Goal: Task Accomplishment & Management: Complete application form

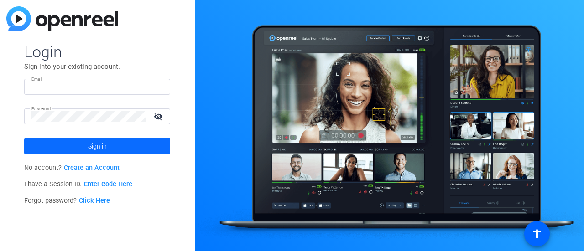
type input "[EMAIL_ADDRESS][DOMAIN_NAME]"
click at [89, 145] on span "Sign in" at bounding box center [97, 146] width 19 height 23
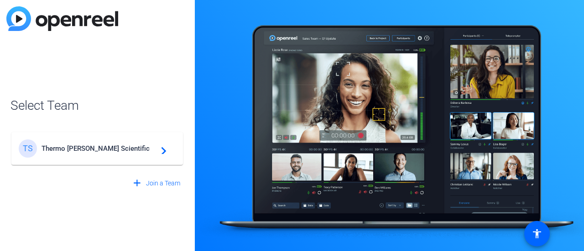
click at [65, 146] on span "Thermo [PERSON_NAME] Scientific" at bounding box center [98, 149] width 114 height 8
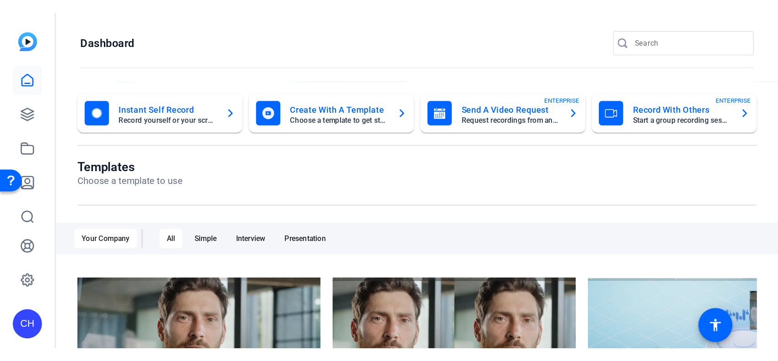
scroll to position [46, 0]
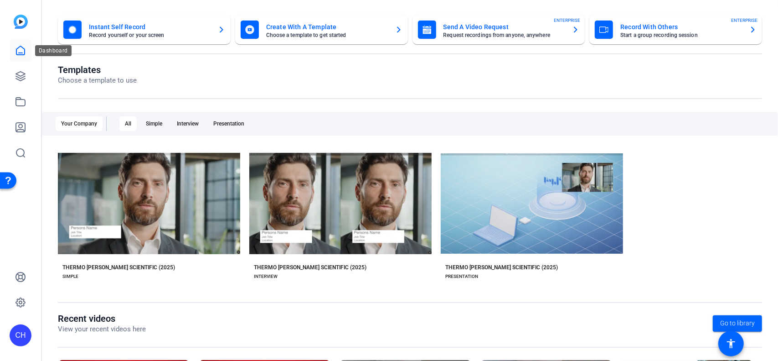
click at [21, 52] on icon at bounding box center [20, 50] width 8 height 9
click at [19, 73] on icon at bounding box center [20, 76] width 11 height 11
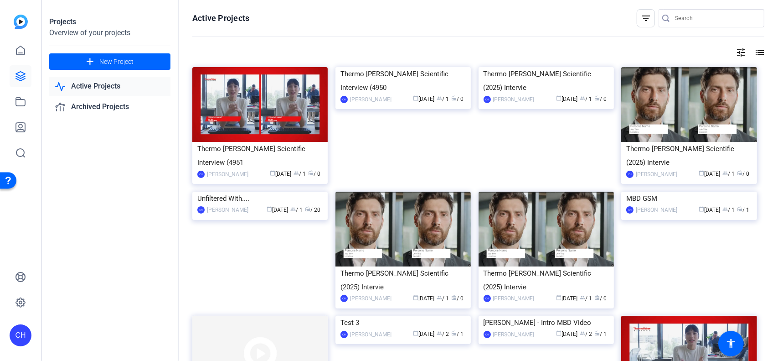
click at [94, 89] on link "Active Projects" at bounding box center [109, 86] width 121 height 19
click at [392, 94] on div "Thermo [PERSON_NAME] Scientific Interview (4950" at bounding box center [403, 80] width 125 height 27
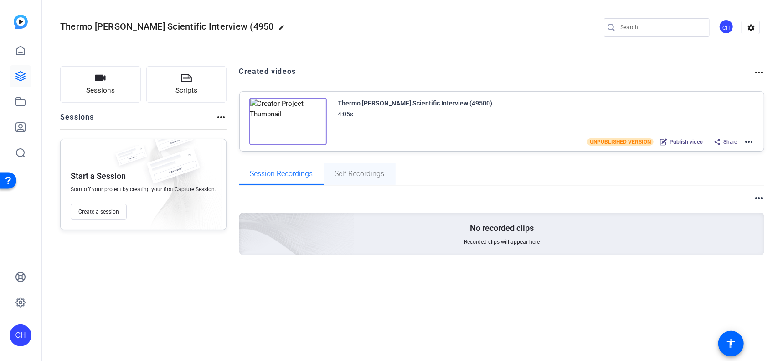
click at [364, 171] on span "Self Recordings" at bounding box center [360, 173] width 50 height 7
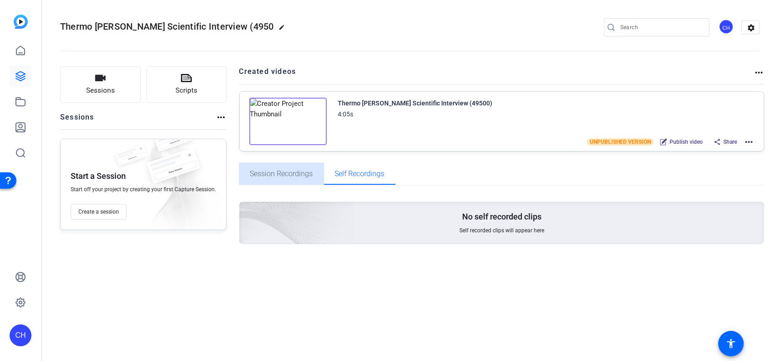
click at [301, 172] on span "Session Recordings" at bounding box center [281, 173] width 63 height 7
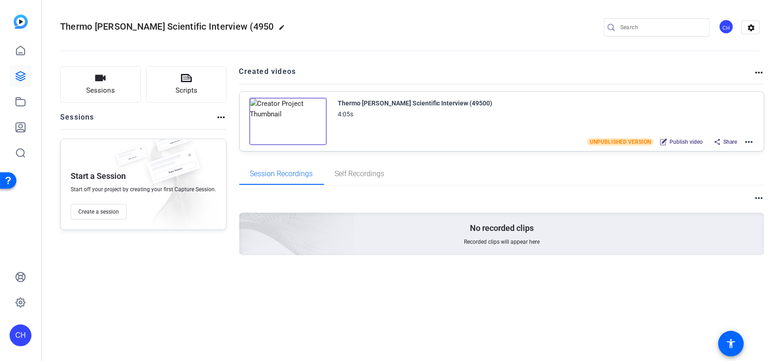
click at [278, 118] on img at bounding box center [288, 121] width 78 height 47
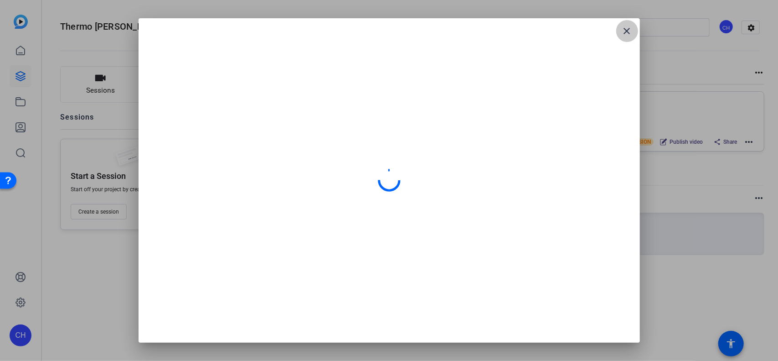
click at [583, 31] on span at bounding box center [627, 31] width 22 height 22
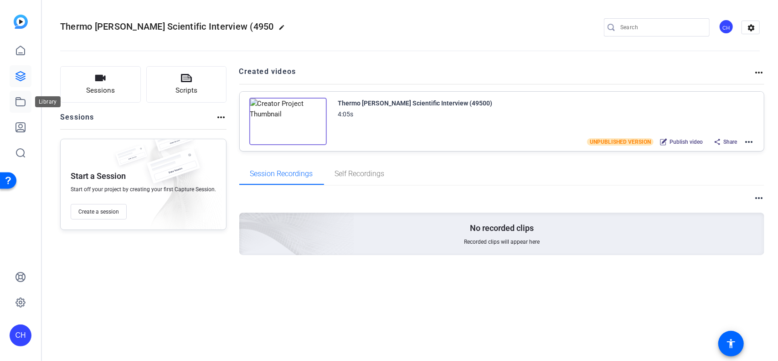
click at [22, 104] on icon at bounding box center [20, 101] width 11 height 11
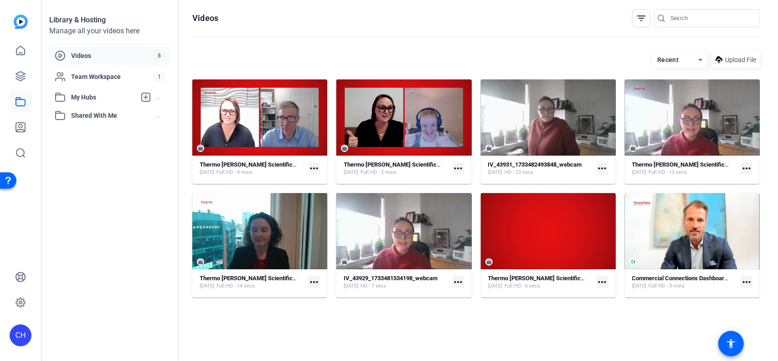
click at [310, 167] on mat-icon "more_horiz" at bounding box center [314, 168] width 12 height 12
click at [267, 167] on div at bounding box center [389, 180] width 778 height 361
click at [264, 147] on div "Thermo [PERSON_NAME] Scientific Interview (49500)" at bounding box center [248, 148] width 91 height 18
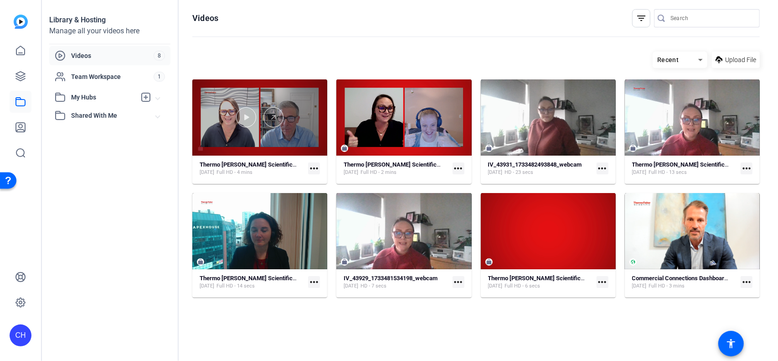
click at [258, 102] on div at bounding box center [259, 117] width 135 height 76
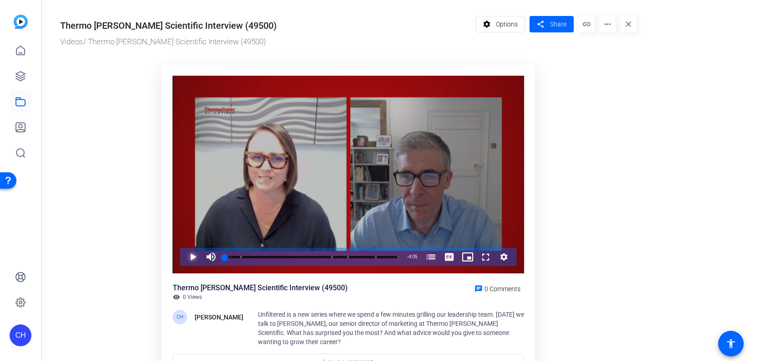
click at [184, 251] on span "Video Player" at bounding box center [184, 257] width 0 height 18
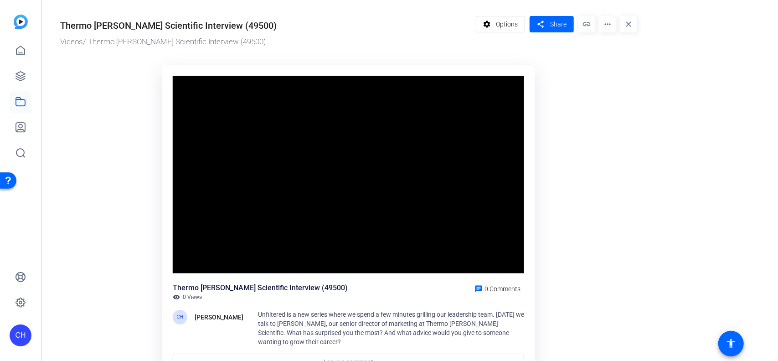
click at [193, 251] on video "Video Player" at bounding box center [349, 175] width 352 height 198
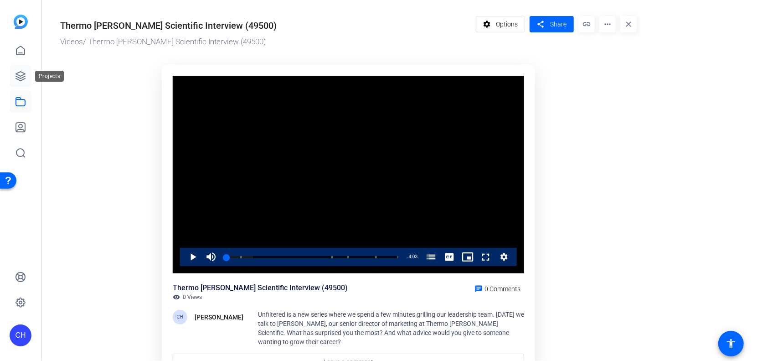
click at [17, 78] on icon at bounding box center [20, 76] width 11 height 11
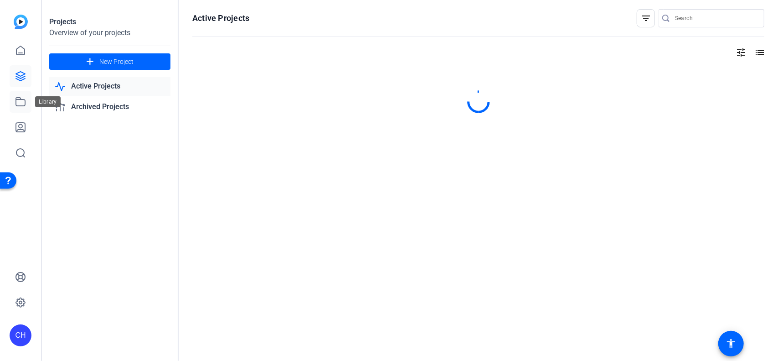
click at [22, 105] on icon at bounding box center [20, 102] width 9 height 8
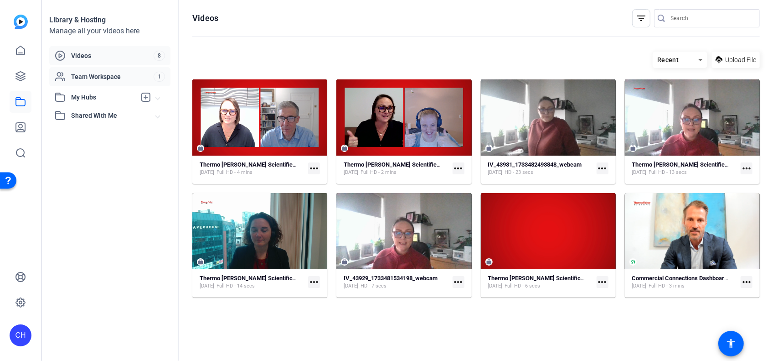
click at [119, 75] on span "Team Workspace" at bounding box center [112, 76] width 83 height 9
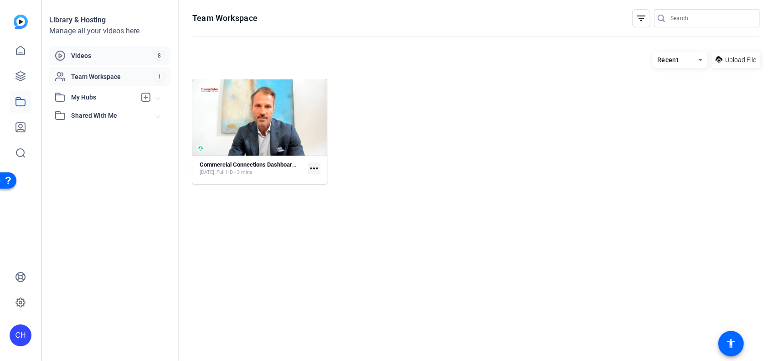
click at [91, 54] on span "Videos" at bounding box center [112, 55] width 83 height 9
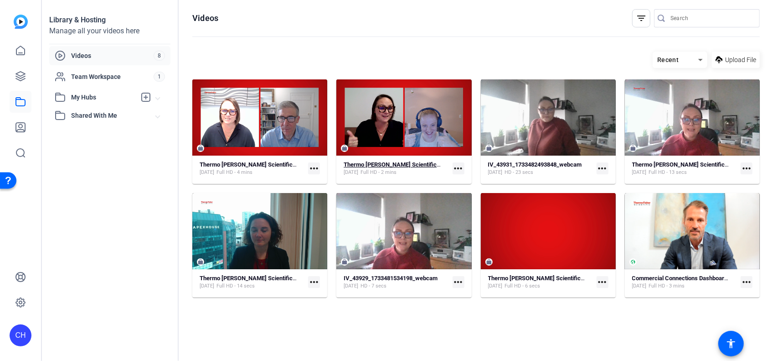
click at [438, 175] on div "[DATE] Full HD - 2 mins" at bounding box center [393, 172] width 98 height 7
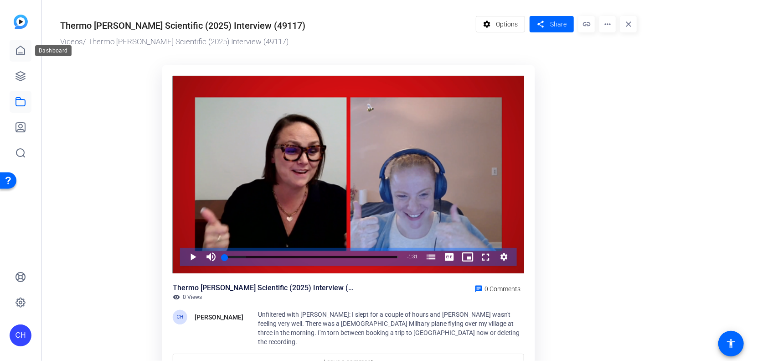
click at [21, 47] on icon at bounding box center [20, 50] width 8 height 9
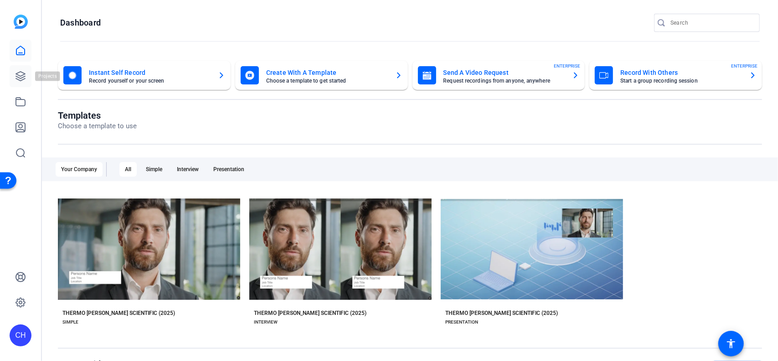
click at [18, 77] on icon at bounding box center [20, 76] width 9 height 9
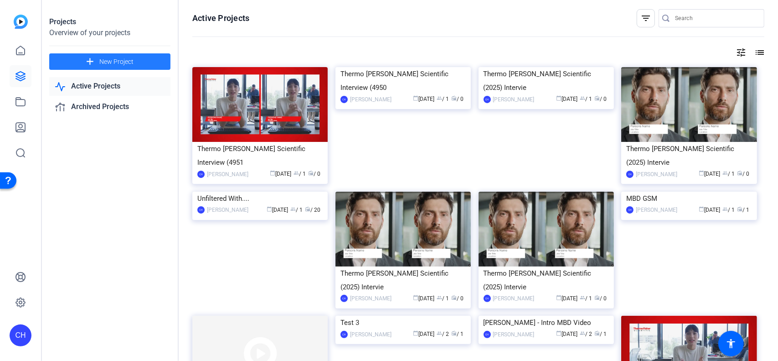
click at [82, 61] on span at bounding box center [109, 62] width 121 height 22
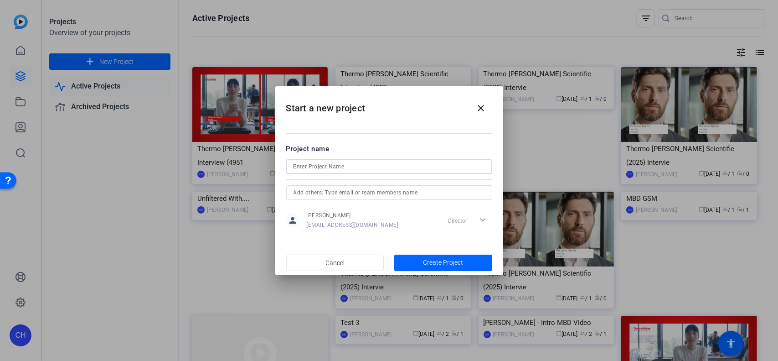
click at [308, 165] on input at bounding box center [390, 166] width 192 height 11
type input "Unfiltered With......[PERSON_NAME]"
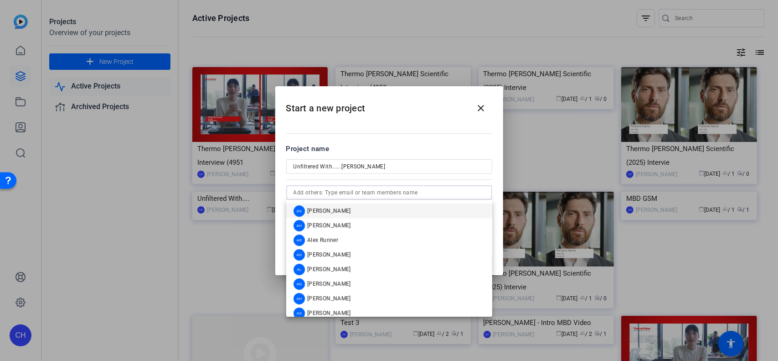
click at [329, 197] on input "text" at bounding box center [390, 192] width 192 height 11
click at [492, 182] on div at bounding box center [389, 179] width 206 height 10
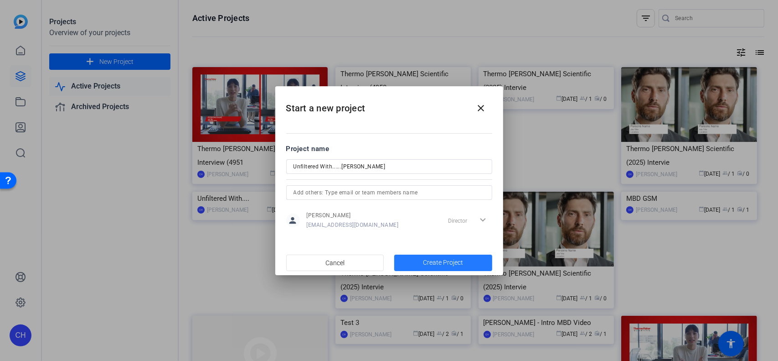
click at [445, 251] on span "Create Project" at bounding box center [443, 263] width 40 height 10
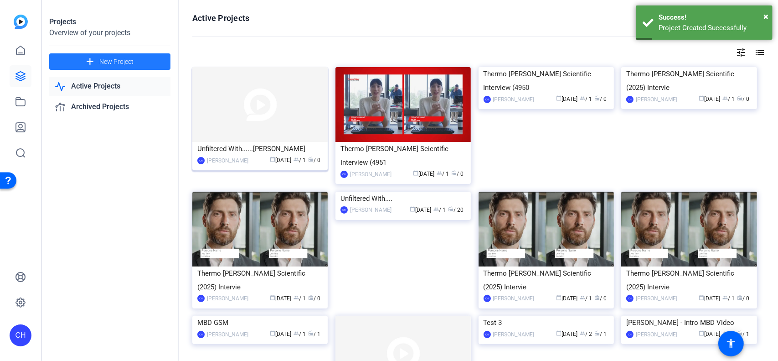
click at [270, 130] on img at bounding box center [259, 104] width 135 height 75
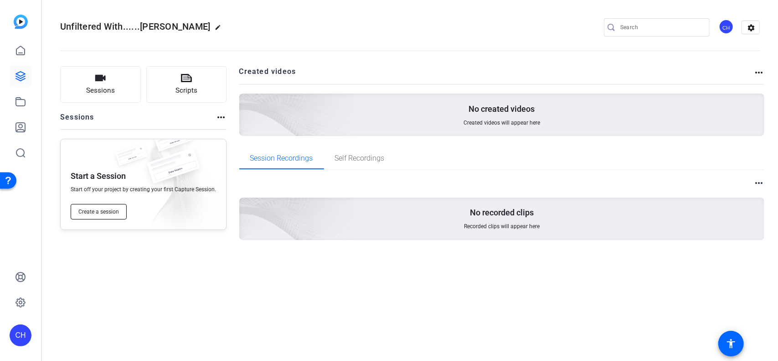
click at [103, 214] on span "Create a session" at bounding box center [98, 211] width 41 height 7
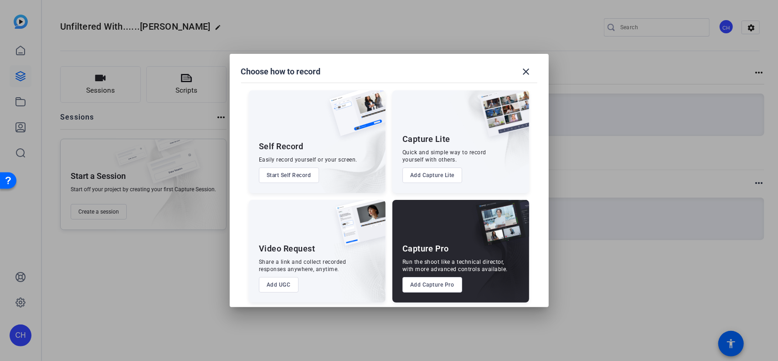
click at [426, 175] on button "Add Capture Lite" at bounding box center [433, 175] width 60 height 16
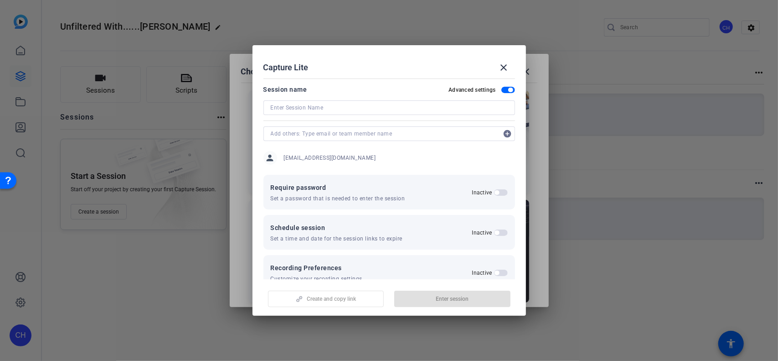
click at [323, 109] on input at bounding box center [389, 107] width 237 height 11
type input "G"
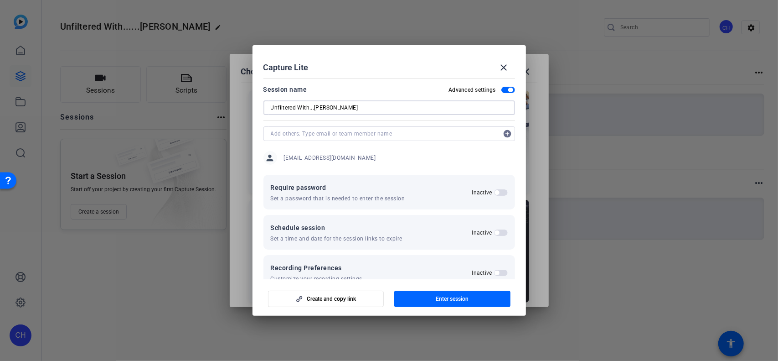
type input "Unfiltered With...[PERSON_NAME]"
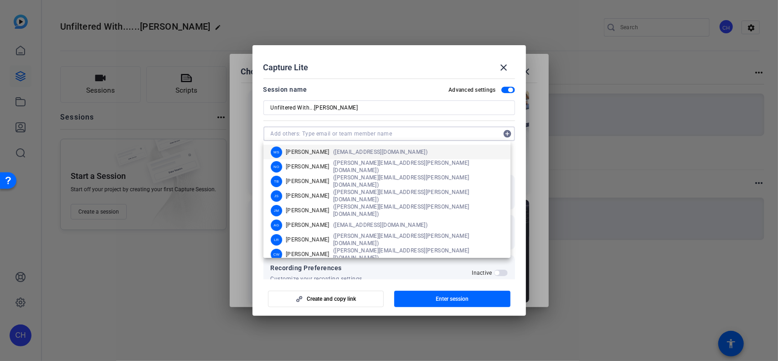
click at [321, 134] on input "text" at bounding box center [385, 133] width 228 height 11
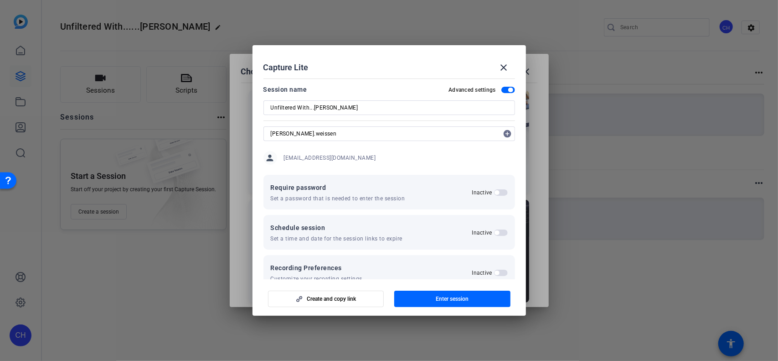
click at [455, 139] on input "[PERSON_NAME].weissen" at bounding box center [385, 133] width 228 height 11
click at [335, 132] on input "[PERSON_NAME].weissen" at bounding box center [385, 133] width 228 height 11
drag, startPoint x: 330, startPoint y: 135, endPoint x: 223, endPoint y: 127, distance: 106.5
click at [223, 127] on div "Choose how to record close Self Record Easily record yourself or your screen. S…" at bounding box center [389, 180] width 778 height 361
paste input "[PERSON_NAME][EMAIL_ADDRESS][DOMAIN_NAME]"
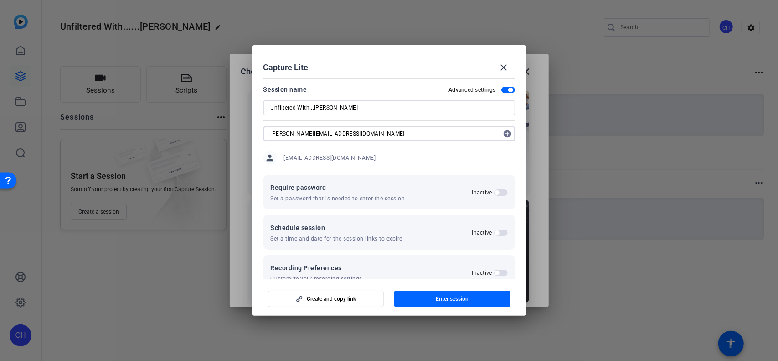
type input "[PERSON_NAME][EMAIL_ADDRESS][DOMAIN_NAME]"
click at [503, 133] on mat-icon "add_circle" at bounding box center [508, 133] width 15 height 15
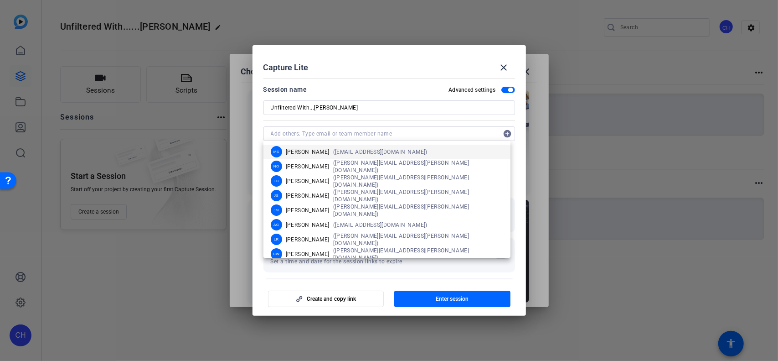
click at [478, 124] on div at bounding box center [390, 120] width 252 height 10
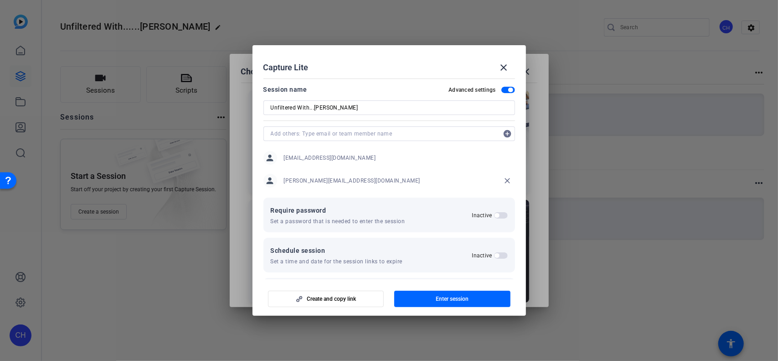
click at [496, 157] on div "person [PERSON_NAME][EMAIL_ADDRESS][PERSON_NAME][DOMAIN_NAME]" at bounding box center [390, 157] width 252 height 23
click at [456, 156] on div "person [PERSON_NAME][EMAIL_ADDRESS][PERSON_NAME][DOMAIN_NAME]" at bounding box center [390, 157] width 252 height 23
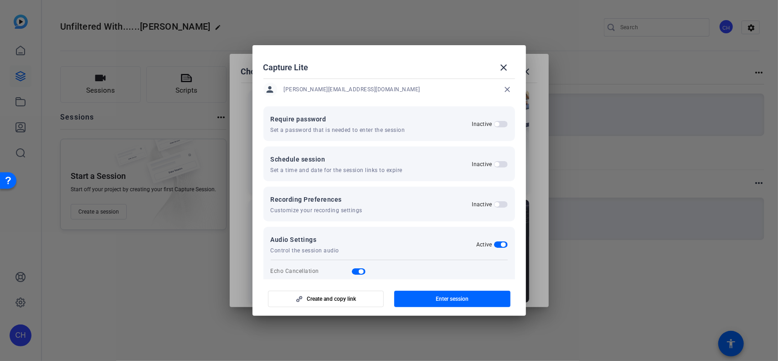
scroll to position [121, 0]
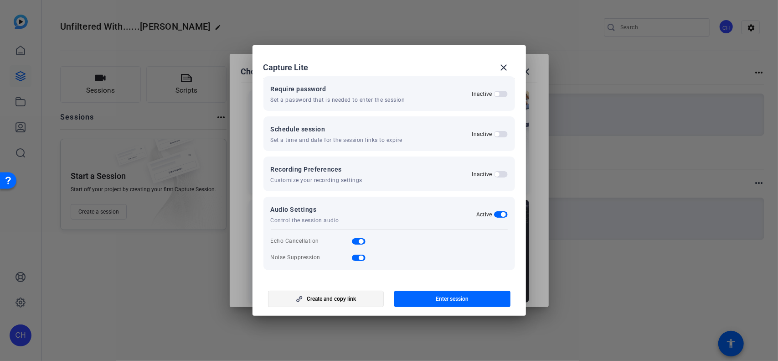
click at [300, 251] on icon "button" at bounding box center [299, 298] width 11 height 6
click at [498, 174] on span "button" at bounding box center [501, 174] width 14 height 6
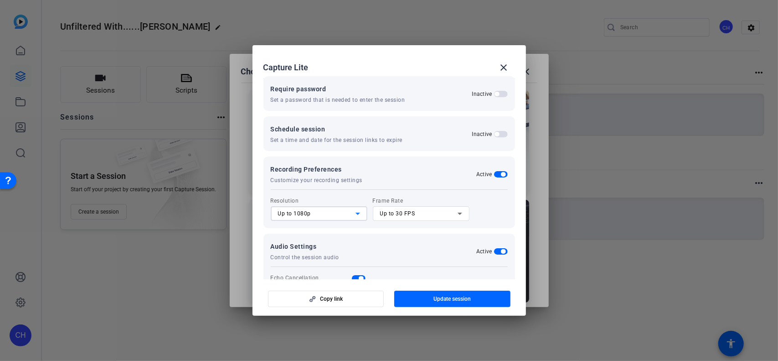
click at [356, 211] on icon at bounding box center [357, 213] width 11 height 11
click at [288, 251] on span "Up to 4K" at bounding box center [289, 260] width 23 height 11
click at [426, 212] on div "Up to 30 FPS" at bounding box center [419, 213] width 78 height 11
click at [492, 201] on div at bounding box center [389, 180] width 778 height 361
click at [496, 132] on span "button" at bounding box center [501, 134] width 14 height 6
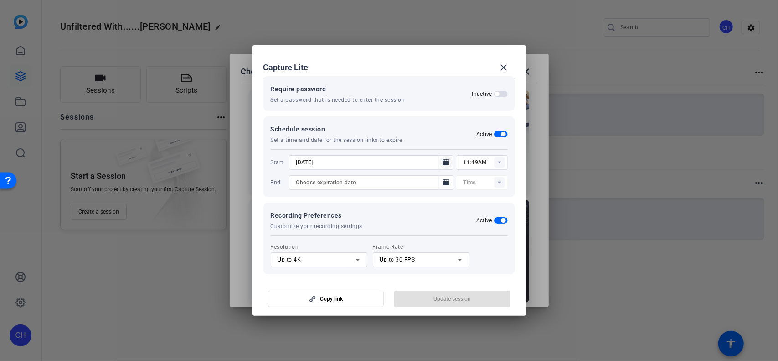
type input "12:00AM"
click at [494, 135] on span "button" at bounding box center [501, 134] width 14 height 6
type input "12:25PM"
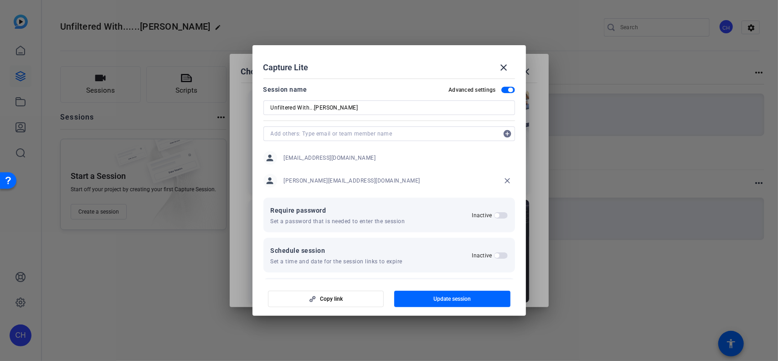
scroll to position [158, 0]
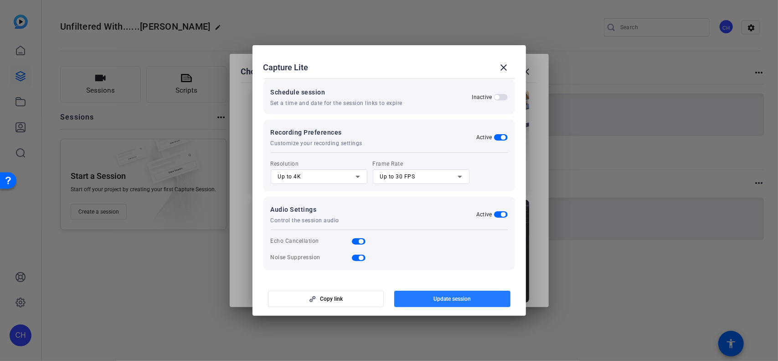
click at [425, 251] on span "button" at bounding box center [452, 299] width 116 height 22
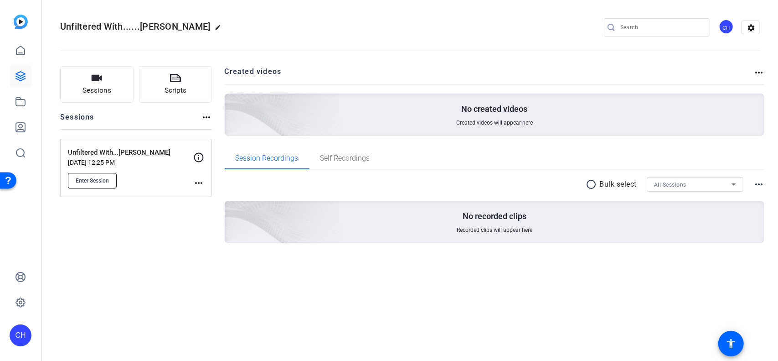
click at [94, 179] on span "Enter Session" at bounding box center [92, 180] width 33 height 7
